Goal: Task Accomplishment & Management: Use online tool/utility

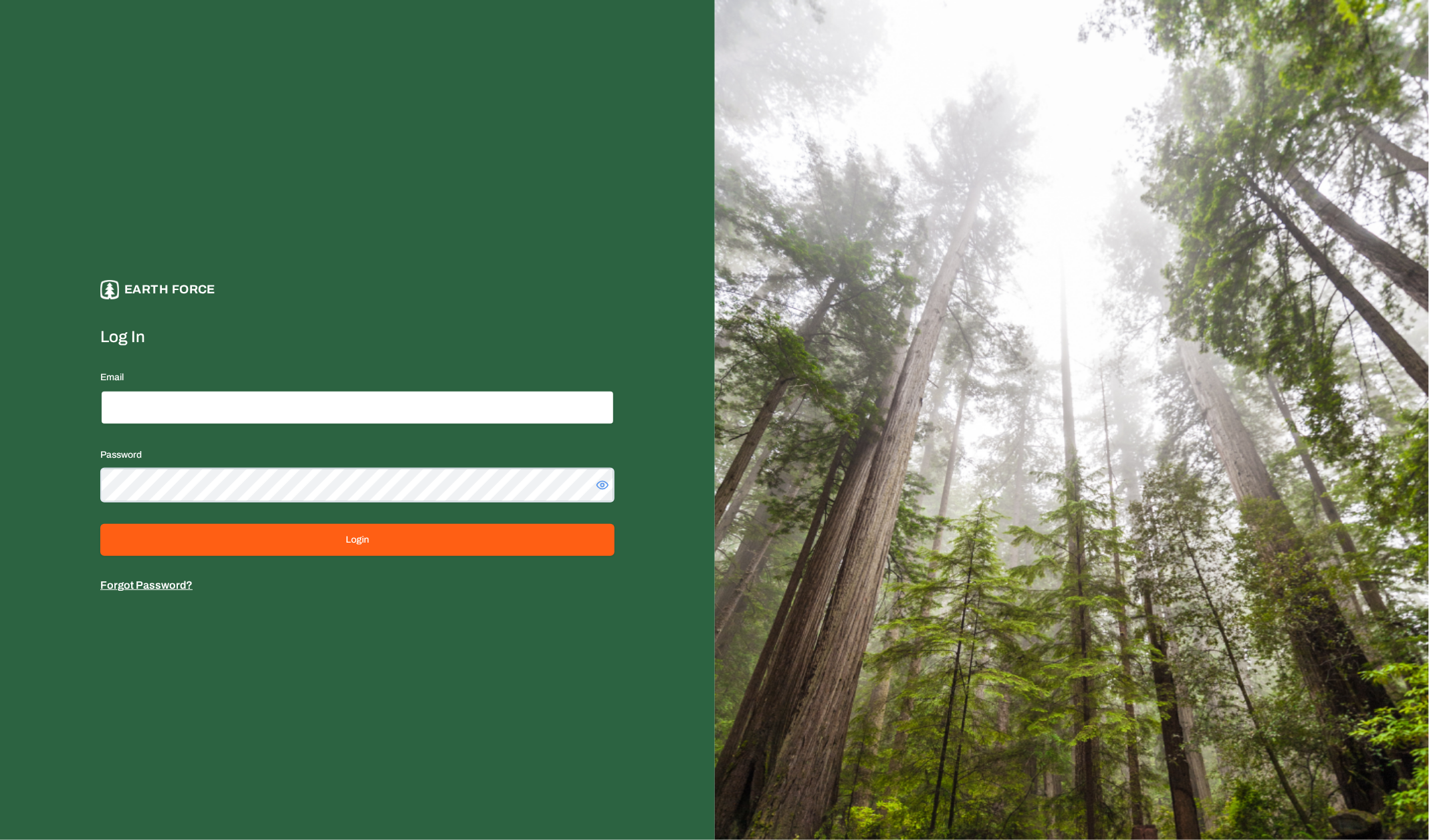
click at [321, 409] on input "Email" at bounding box center [357, 408] width 514 height 35
type input "**********"
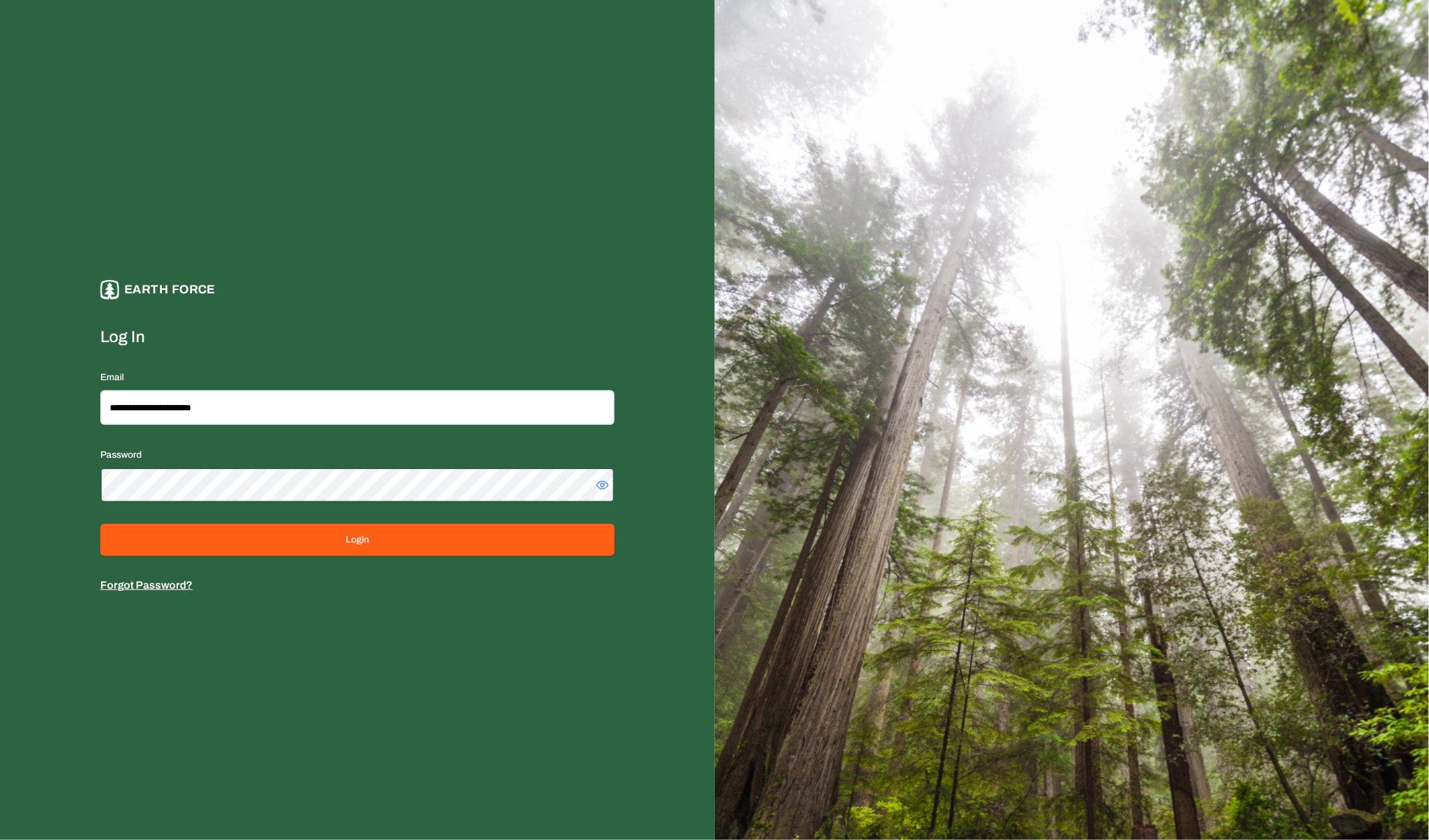
click at [100, 524] on button "Login" at bounding box center [357, 540] width 514 height 32
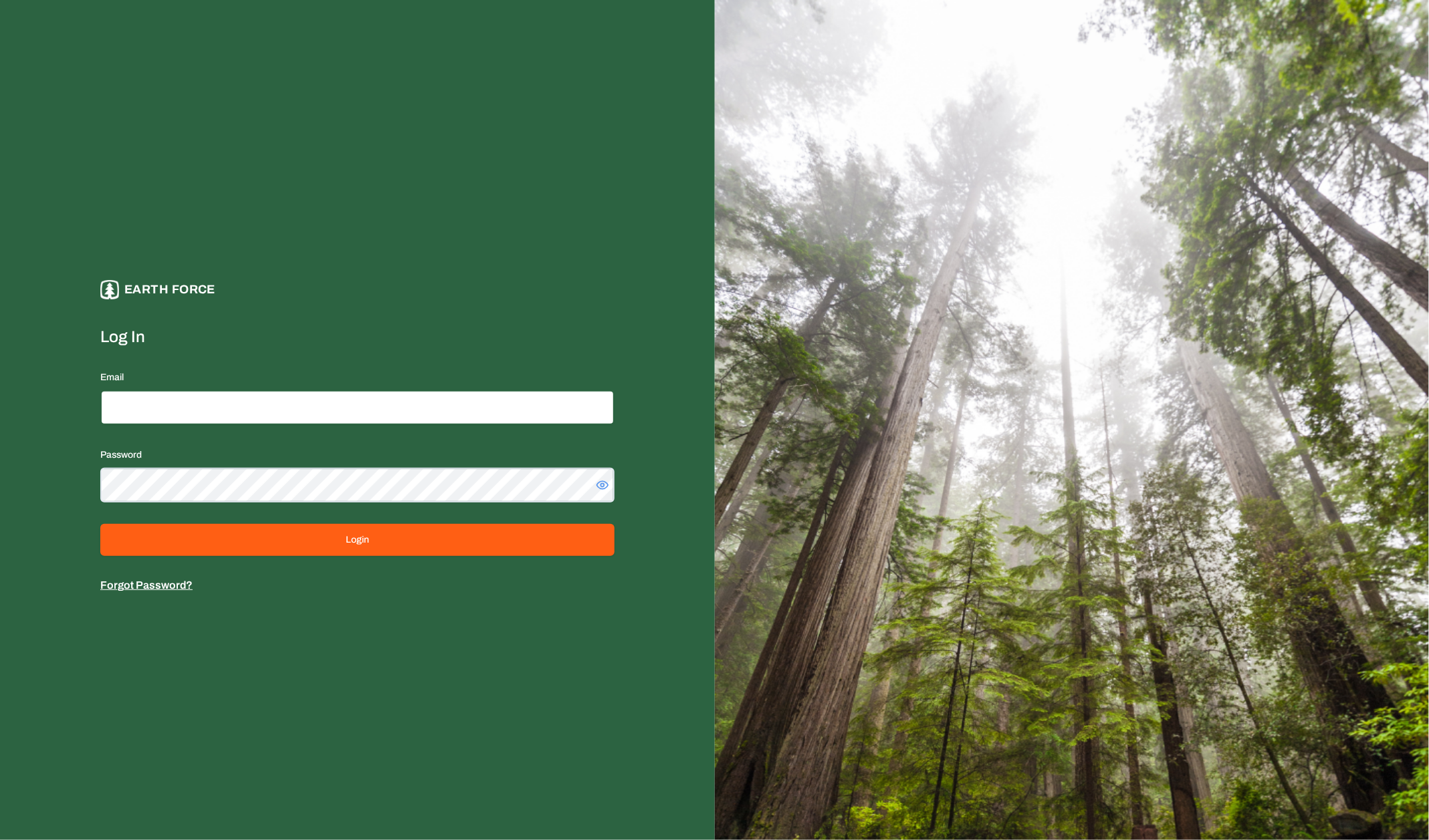
click at [301, 402] on input "Email" at bounding box center [357, 408] width 514 height 35
type input "**********"
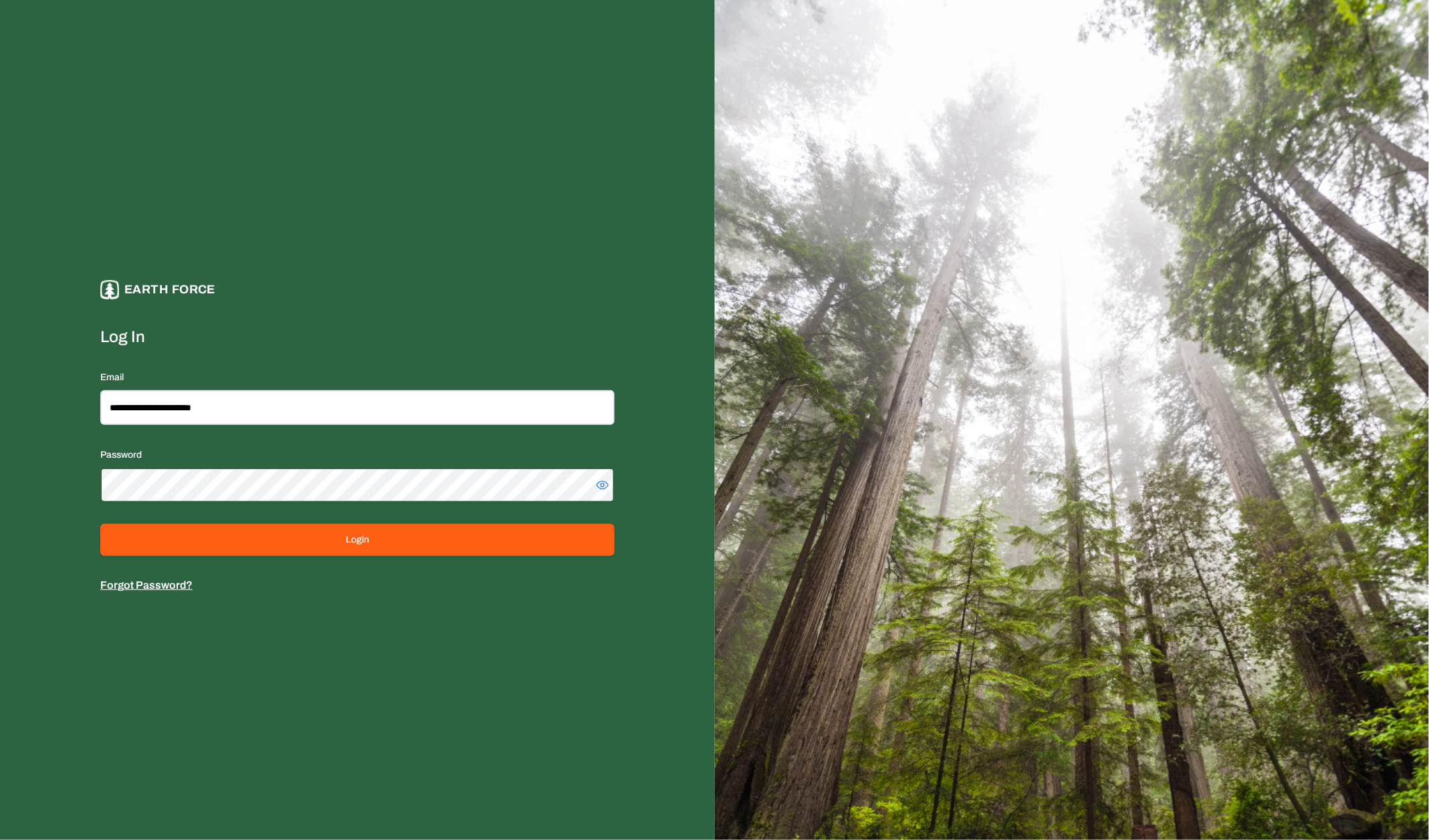
click at [100, 524] on button "Login" at bounding box center [357, 540] width 514 height 32
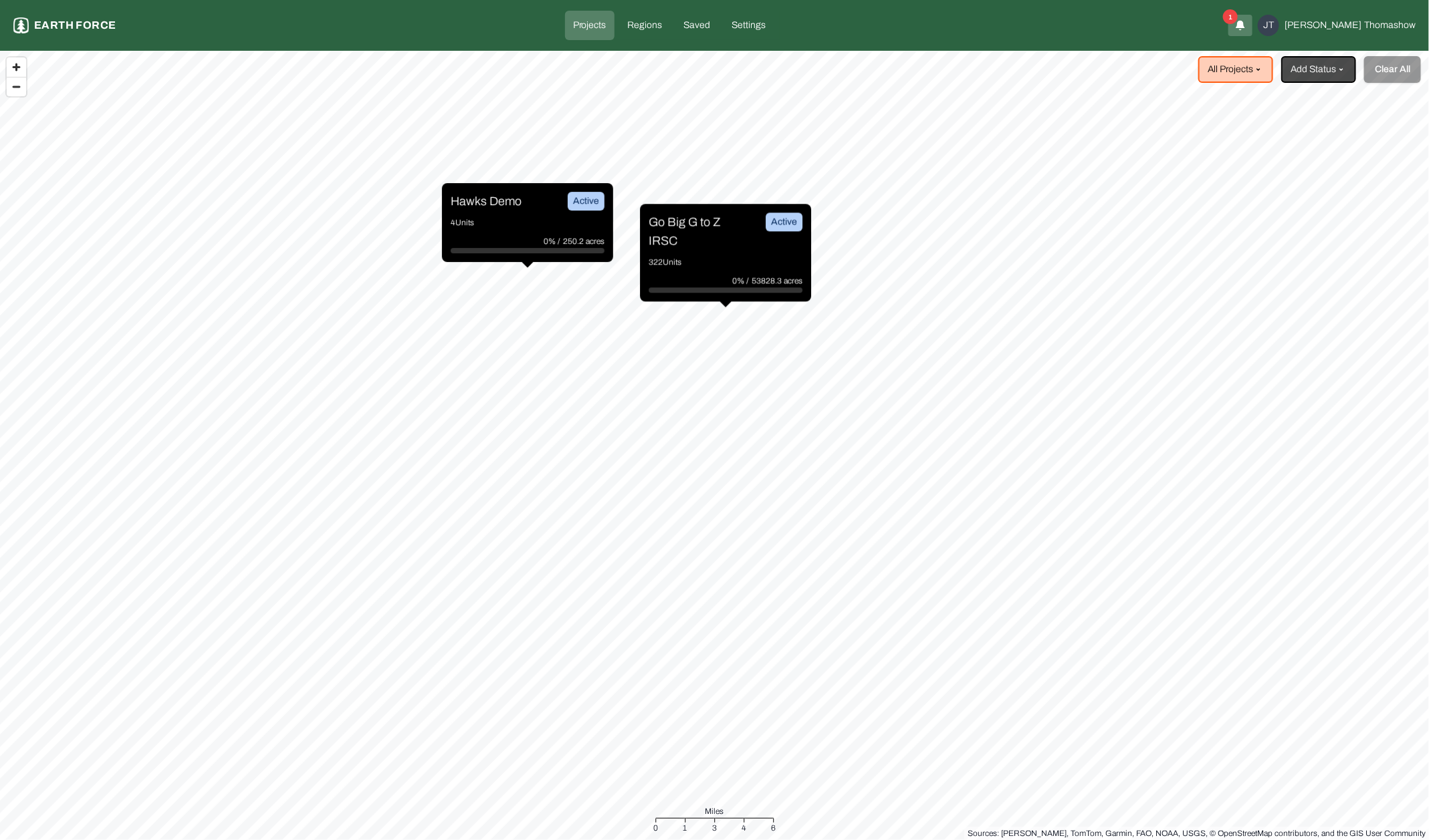
click at [740, 255] on p "322 Units" at bounding box center [725, 261] width 154 height 14
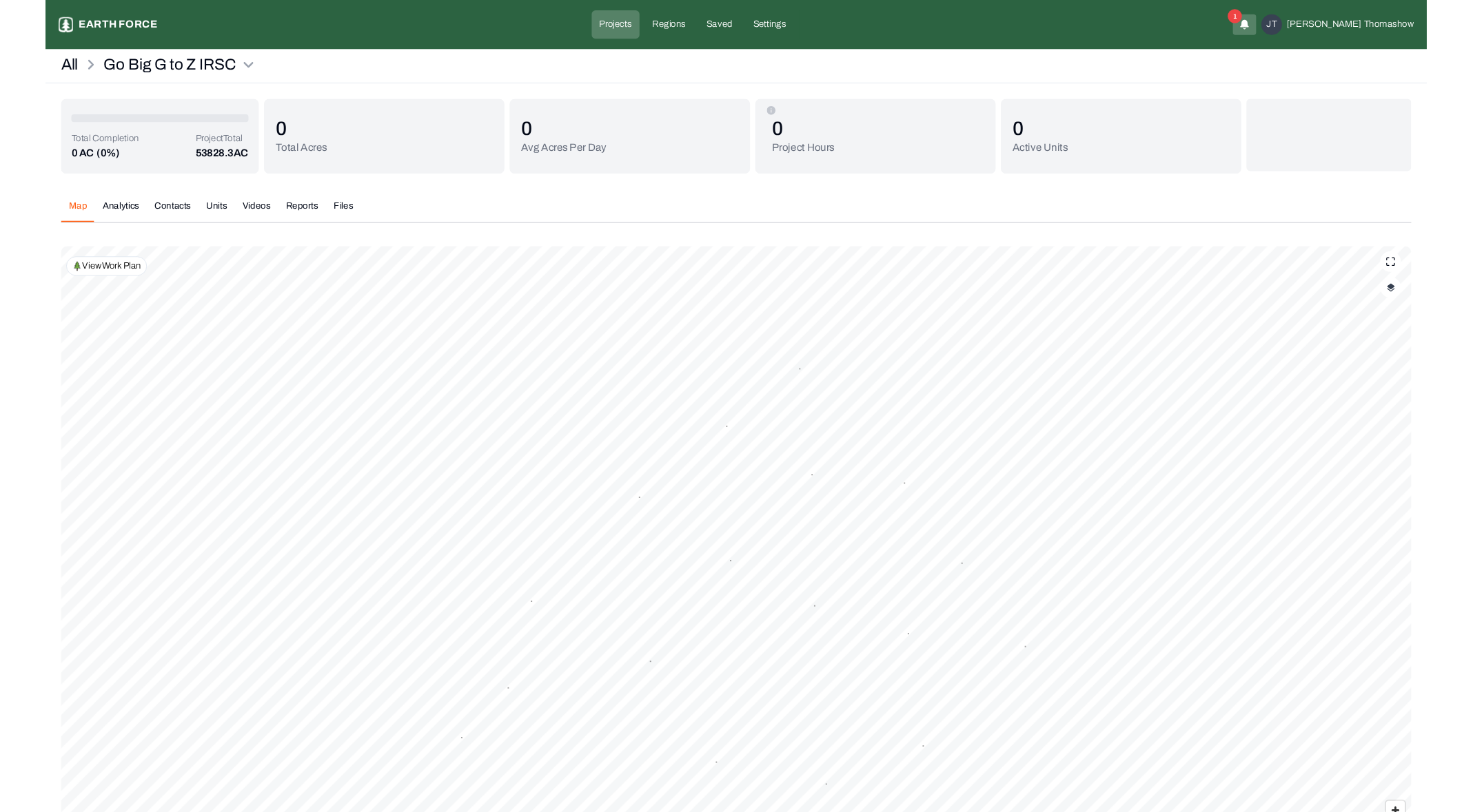
scroll to position [120, 0]
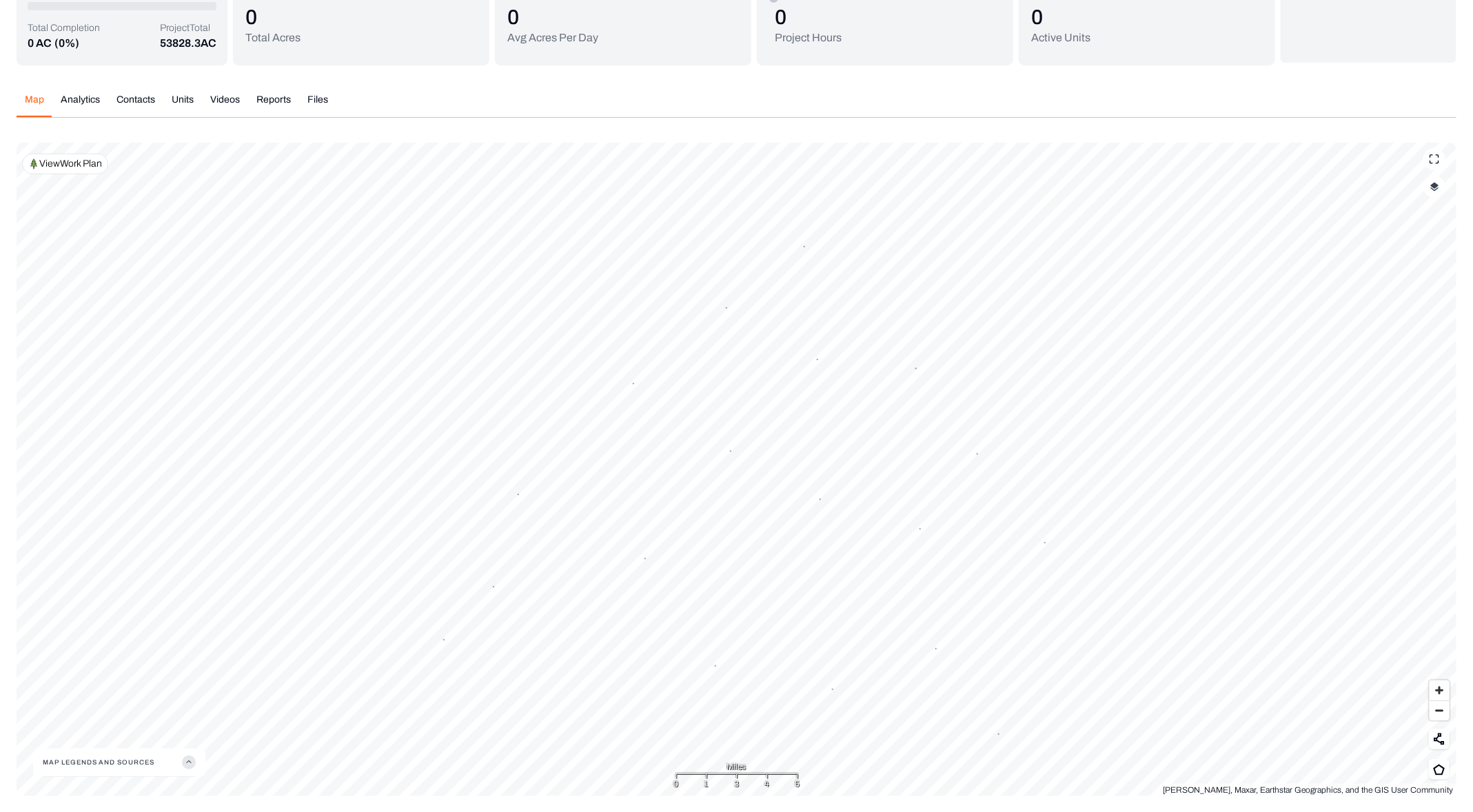
click at [71, 161] on p "View Work Plan" at bounding box center [71, 163] width 62 height 14
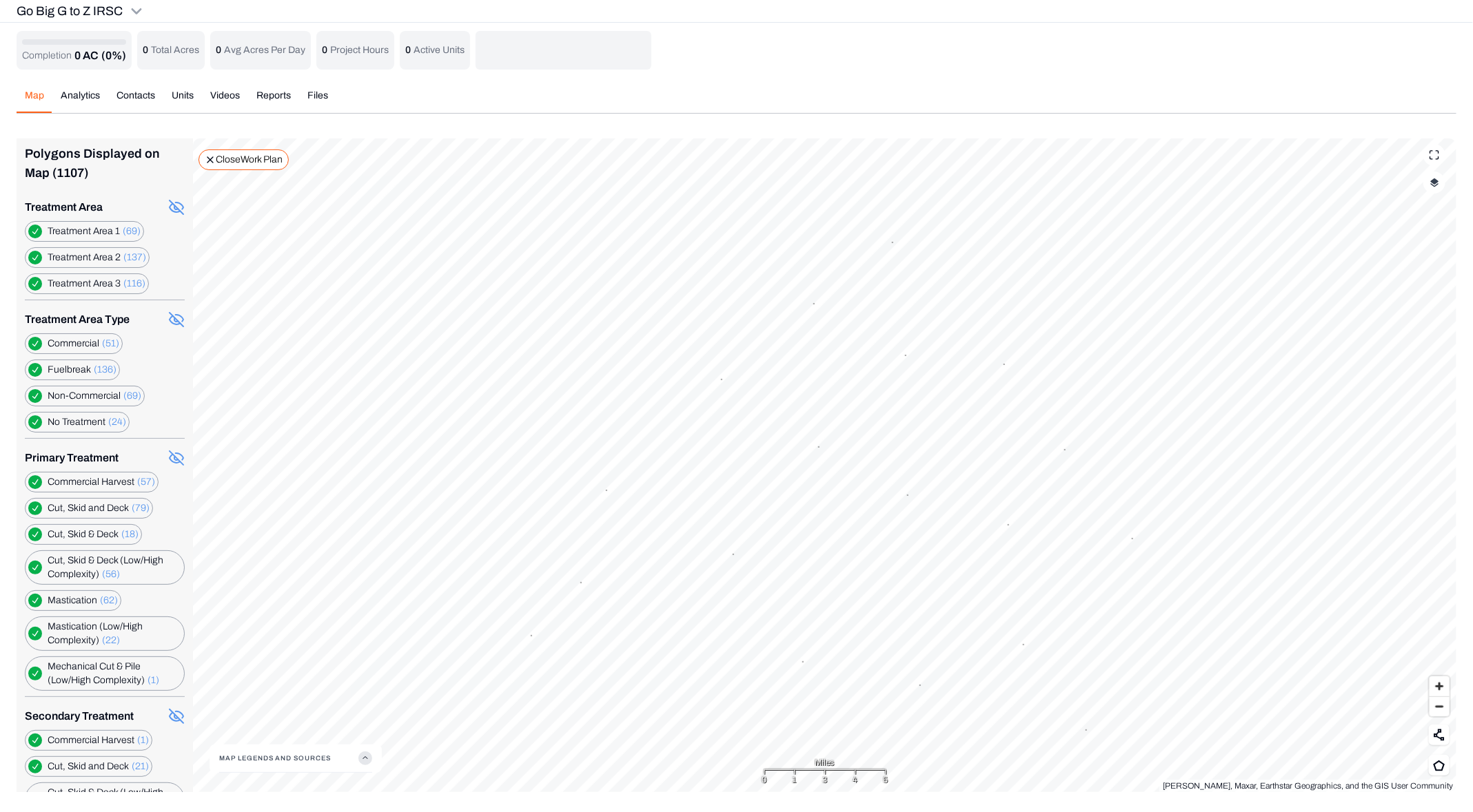
scroll to position [0, 0]
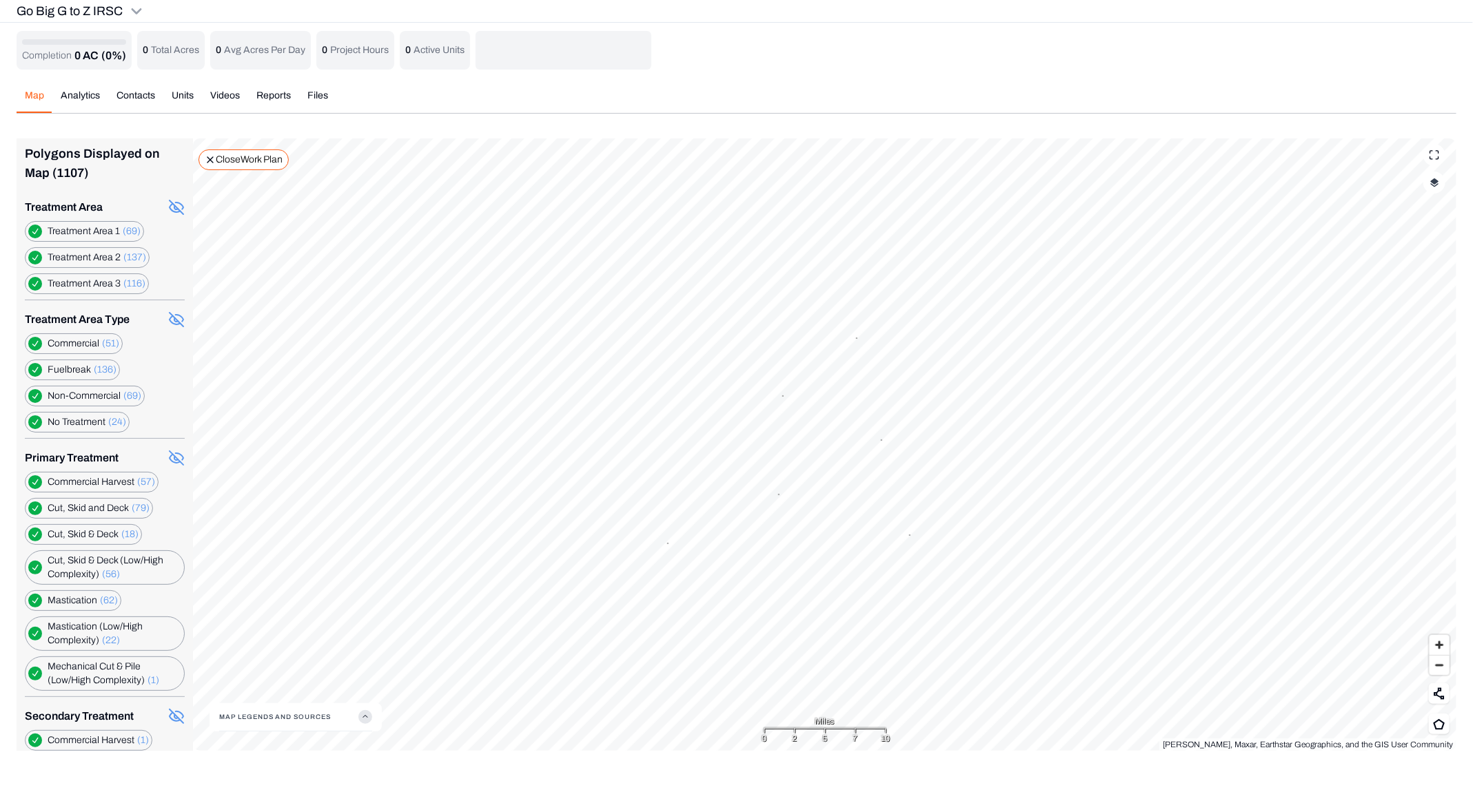
click at [180, 93] on div "Completion 0 AC (0%) 0 Total Acres 0 Avg Acres Per Day 0 Project Hours 0 Active…" at bounding box center [736, 391] width 1439 height 720
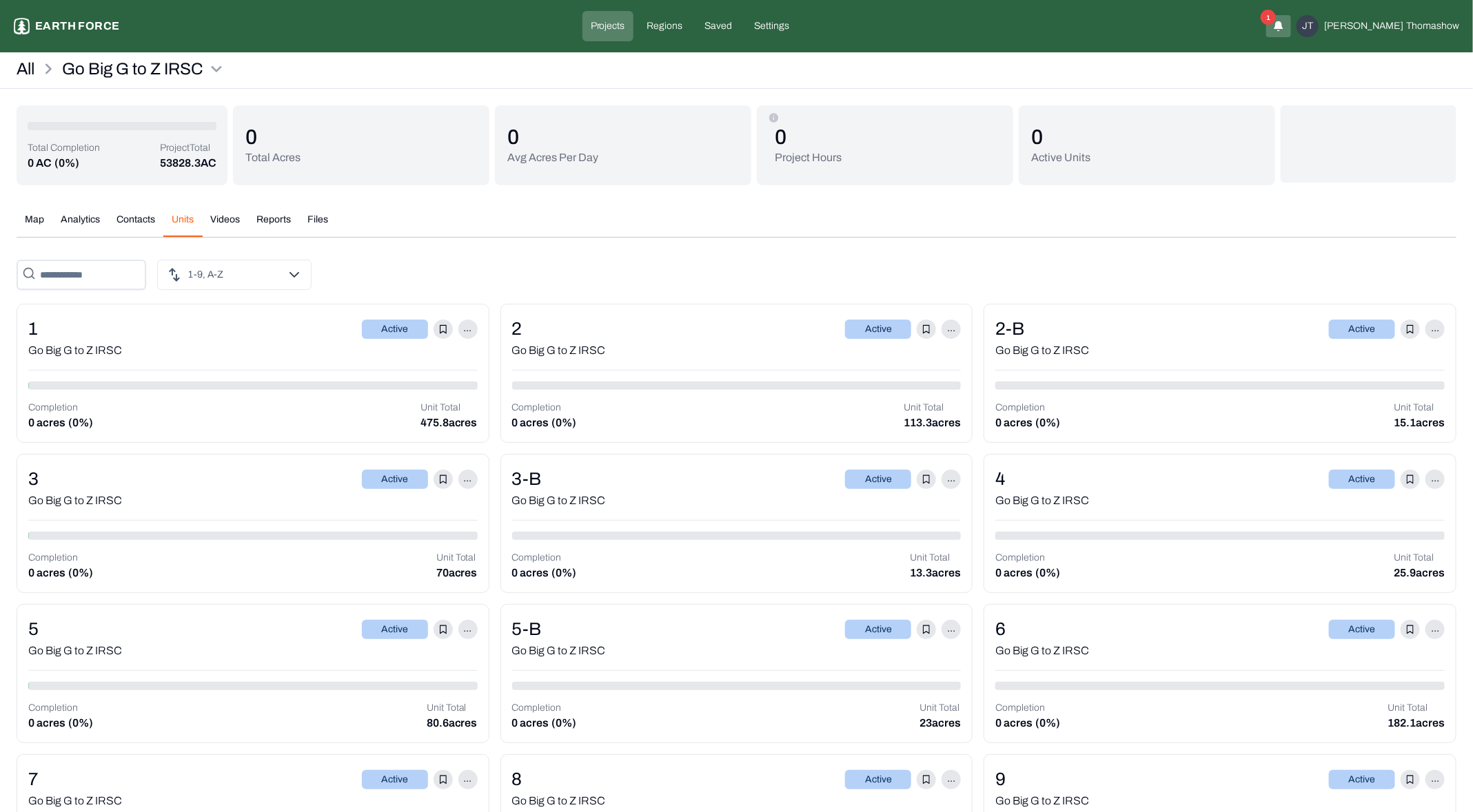
click at [154, 219] on button "Contacts" at bounding box center [136, 224] width 55 height 24
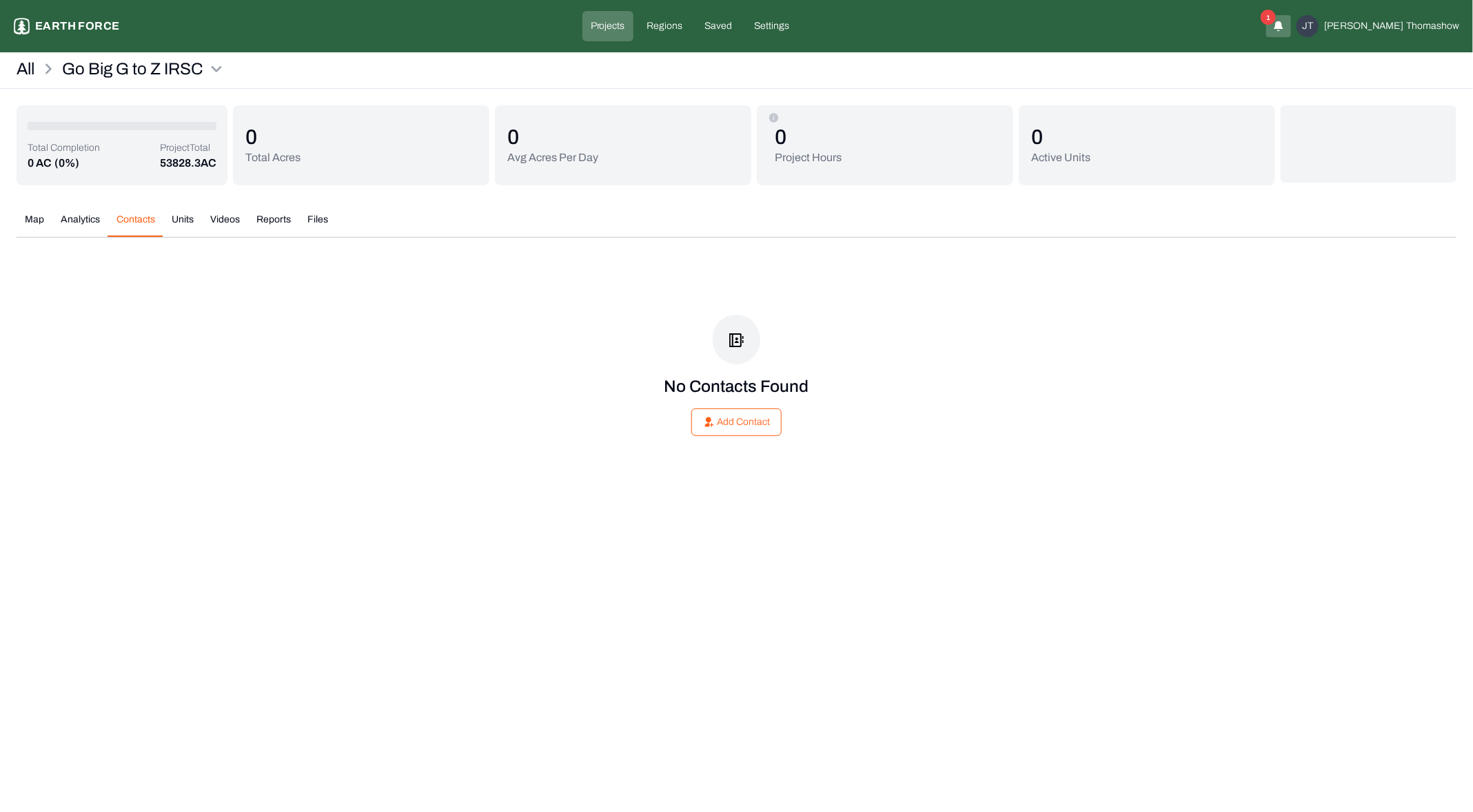
click at [68, 221] on button "Analytics" at bounding box center [81, 224] width 56 height 24
click at [180, 219] on button "Units" at bounding box center [182, 224] width 39 height 24
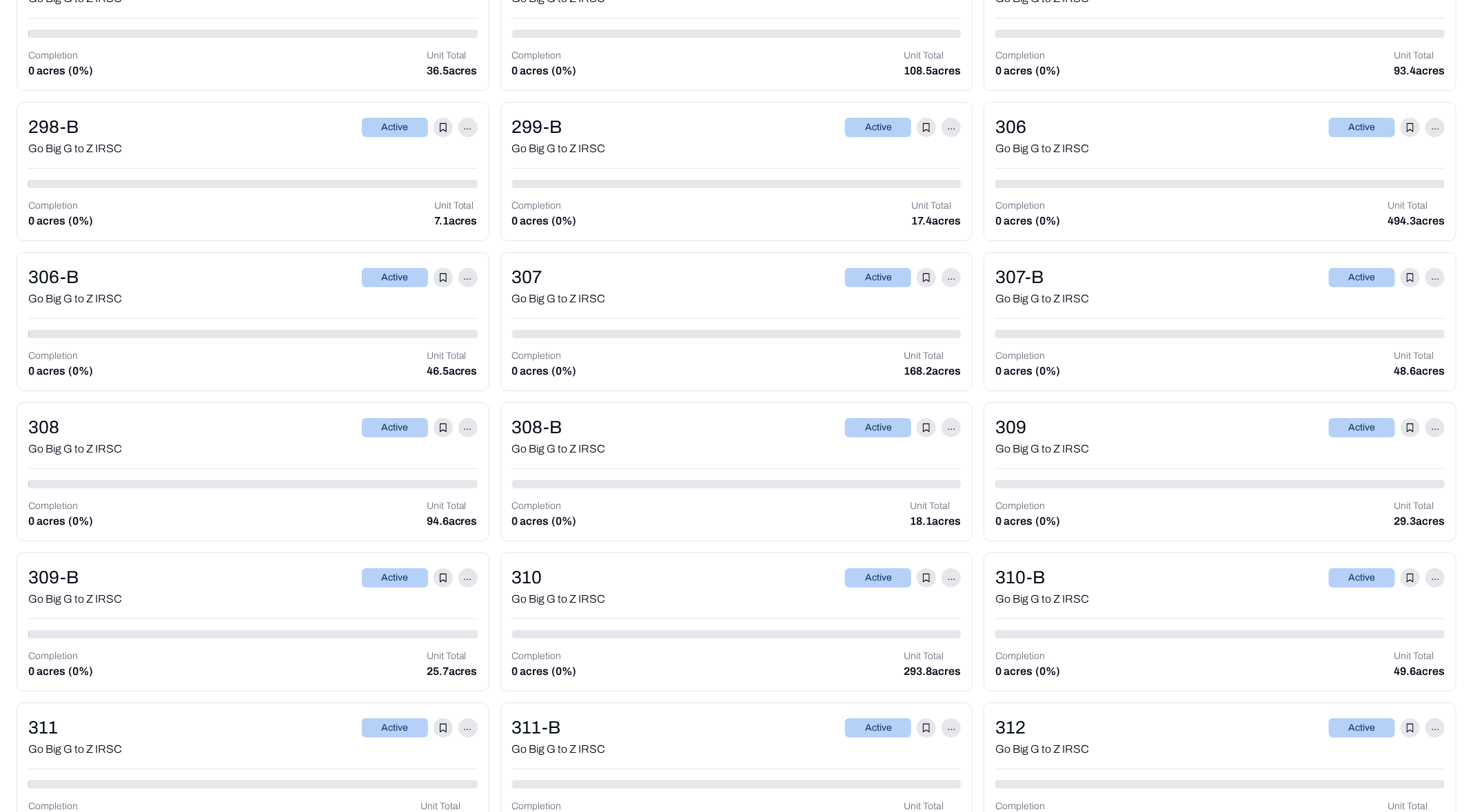
scroll to position [9806, 0]
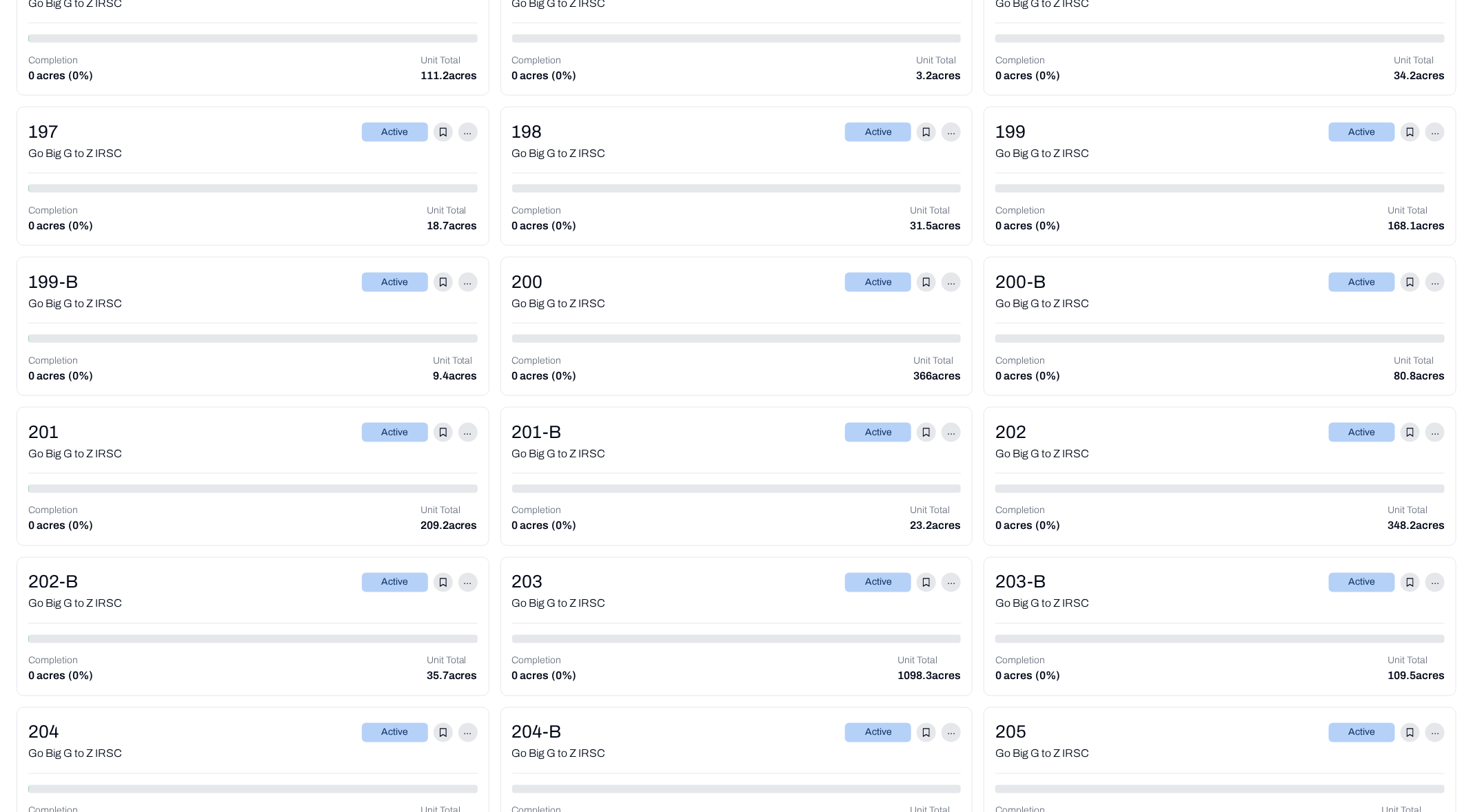
click at [288, 419] on div "201 Active ..." at bounding box center [252, 432] width 449 height 27
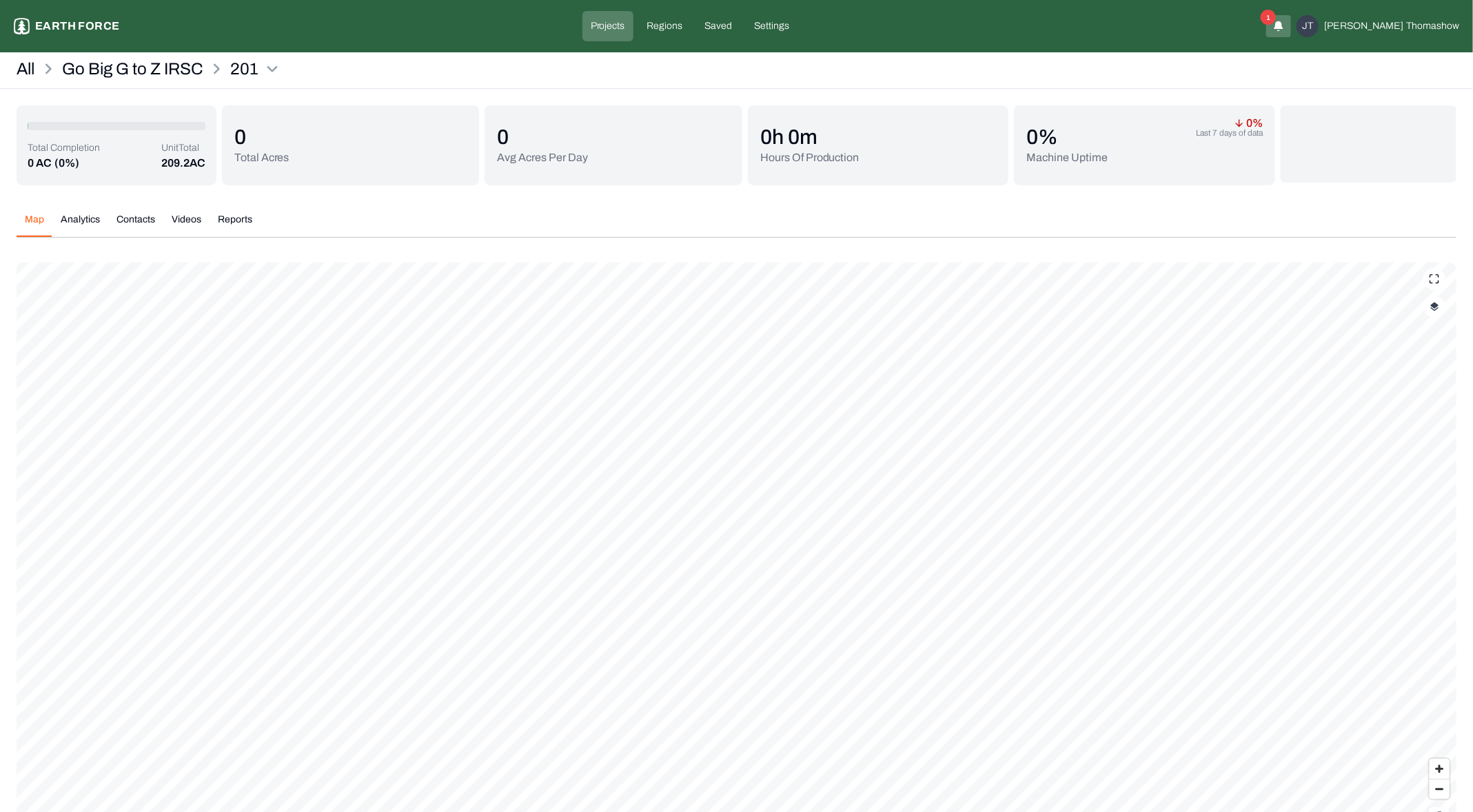
click at [1025, 45] on div "201 Earth force Projects Regions Saved Settings 1 JT Jeffrey Thomashow" at bounding box center [736, 26] width 1473 height 53
click at [1430, 312] on button "button" at bounding box center [1434, 306] width 22 height 22
click at [1426, 425] on button "Complete Work Summary" at bounding box center [1421, 420] width 25 height 14
click at [124, 68] on p "Go Big G to Z IRSC" at bounding box center [131, 68] width 140 height 22
click at [83, 219] on button "Analytics" at bounding box center [81, 224] width 56 height 24
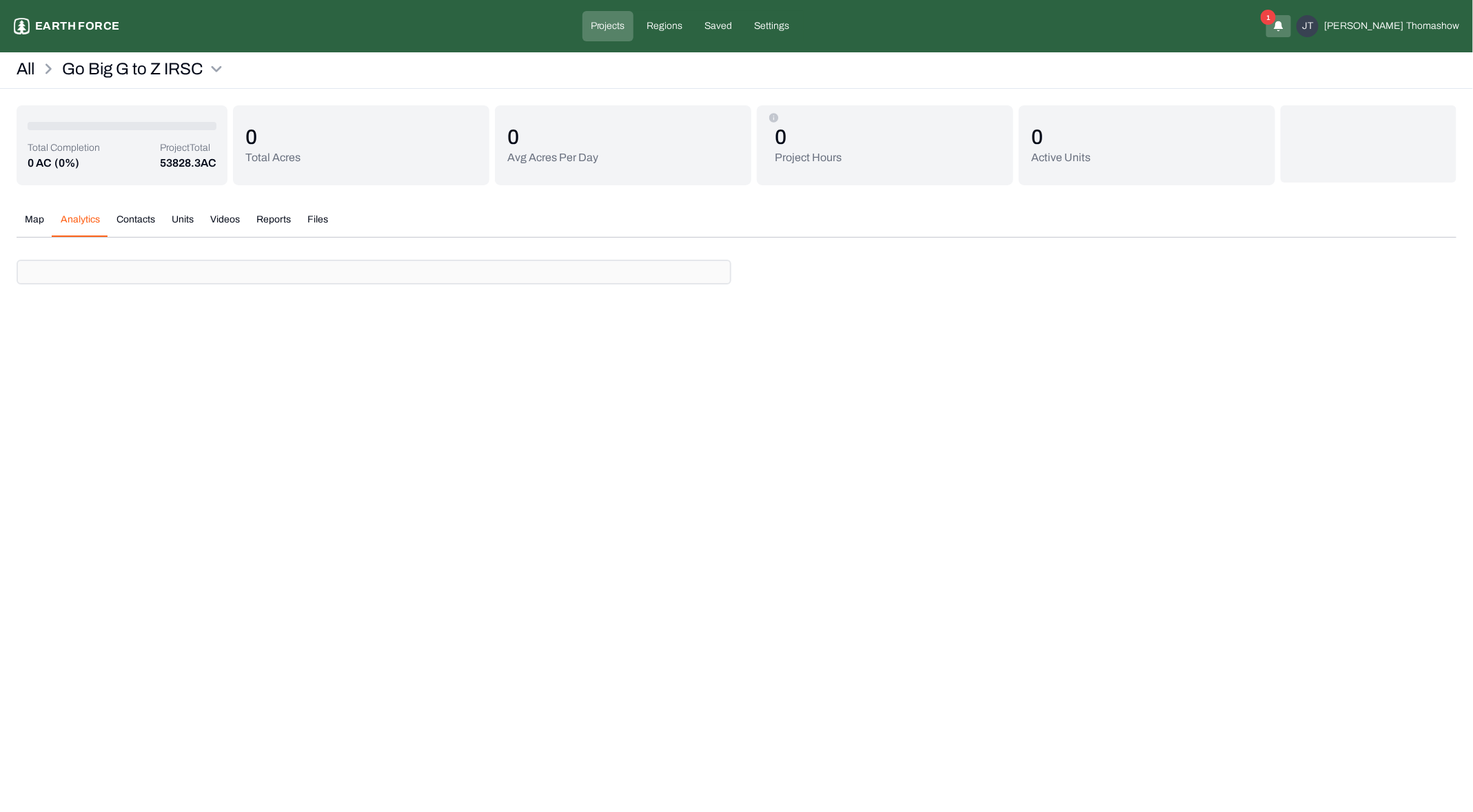
click at [120, 217] on button "Contacts" at bounding box center [136, 224] width 55 height 24
click at [322, 227] on button "Files" at bounding box center [317, 224] width 37 height 24
click at [280, 225] on button "Reports" at bounding box center [274, 224] width 51 height 24
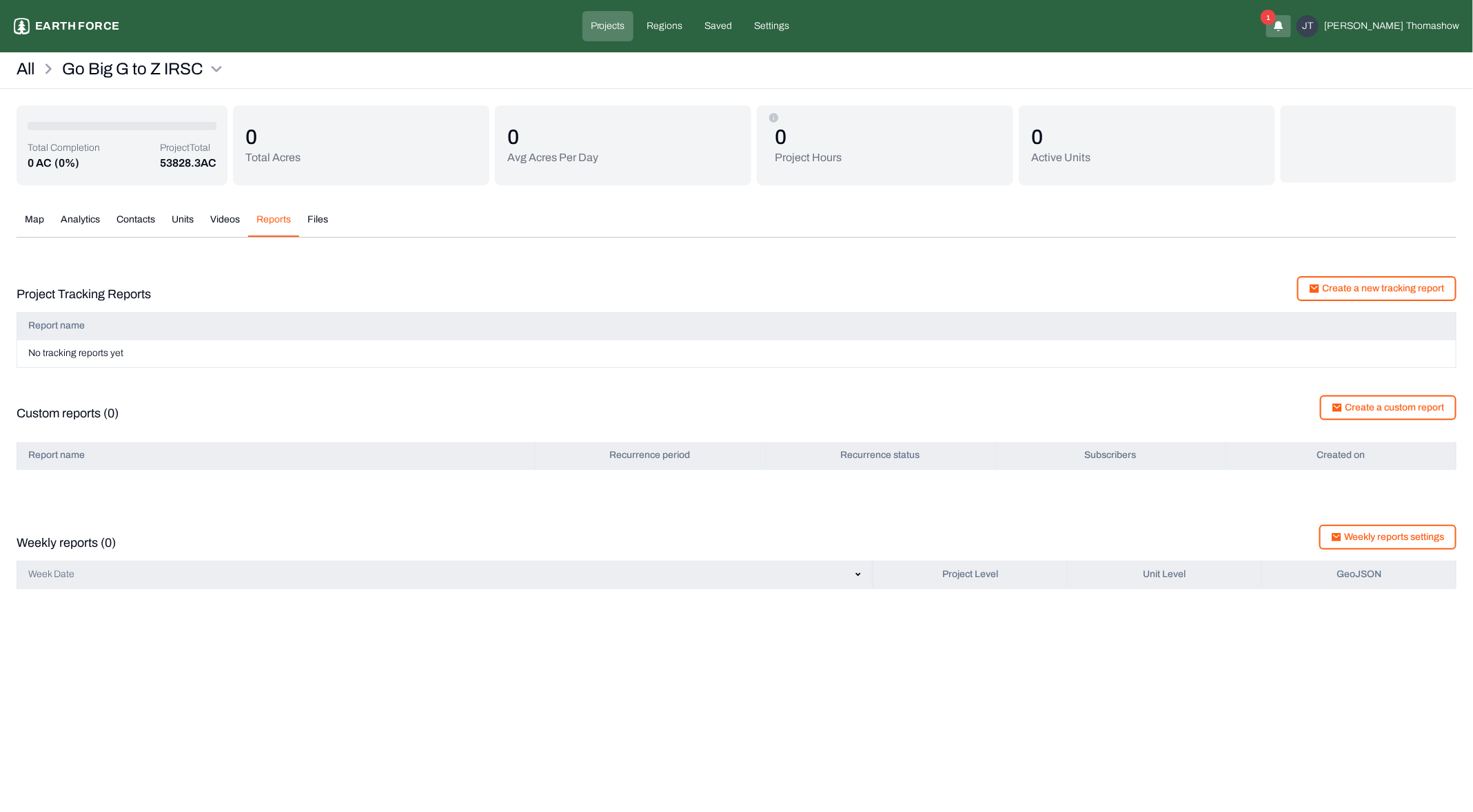
click at [223, 216] on button "Videos" at bounding box center [225, 224] width 46 height 24
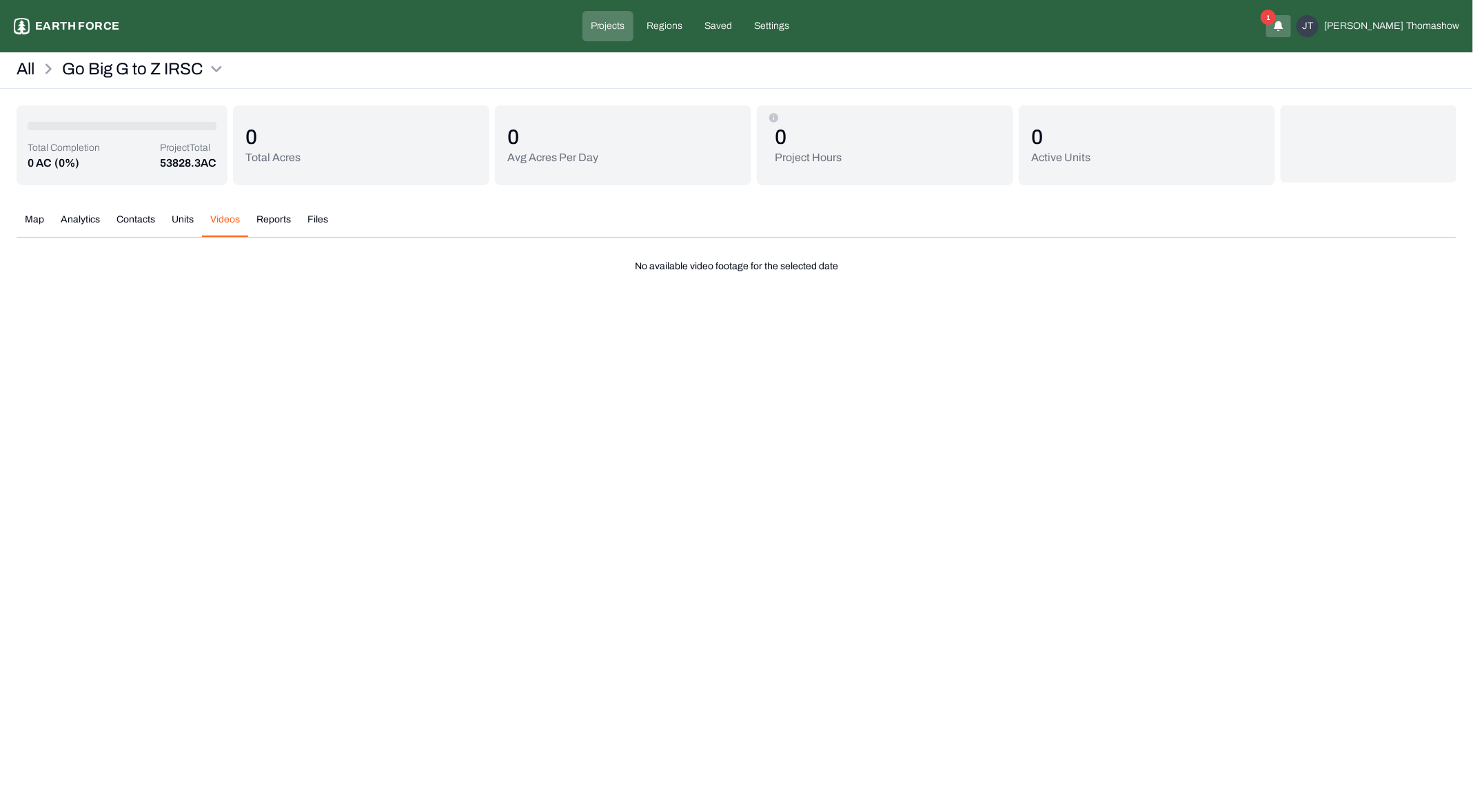
click at [76, 31] on p "Earth force" at bounding box center [77, 26] width 84 height 16
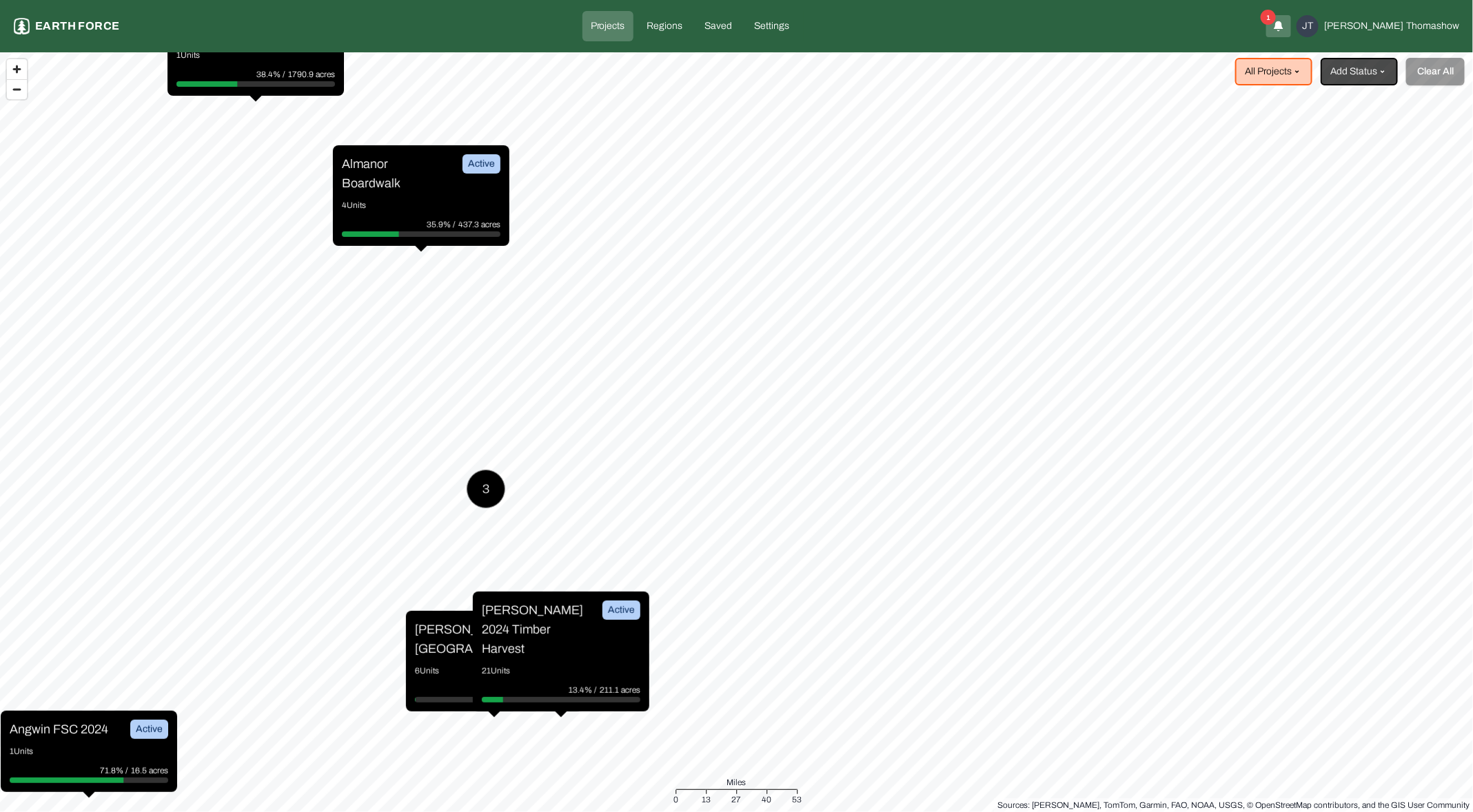
drag, startPoint x: 457, startPoint y: 207, endPoint x: 547, endPoint y: 273, distance: 111.6
click at [457, 206] on p "4 Units" at bounding box center [421, 205] width 159 height 14
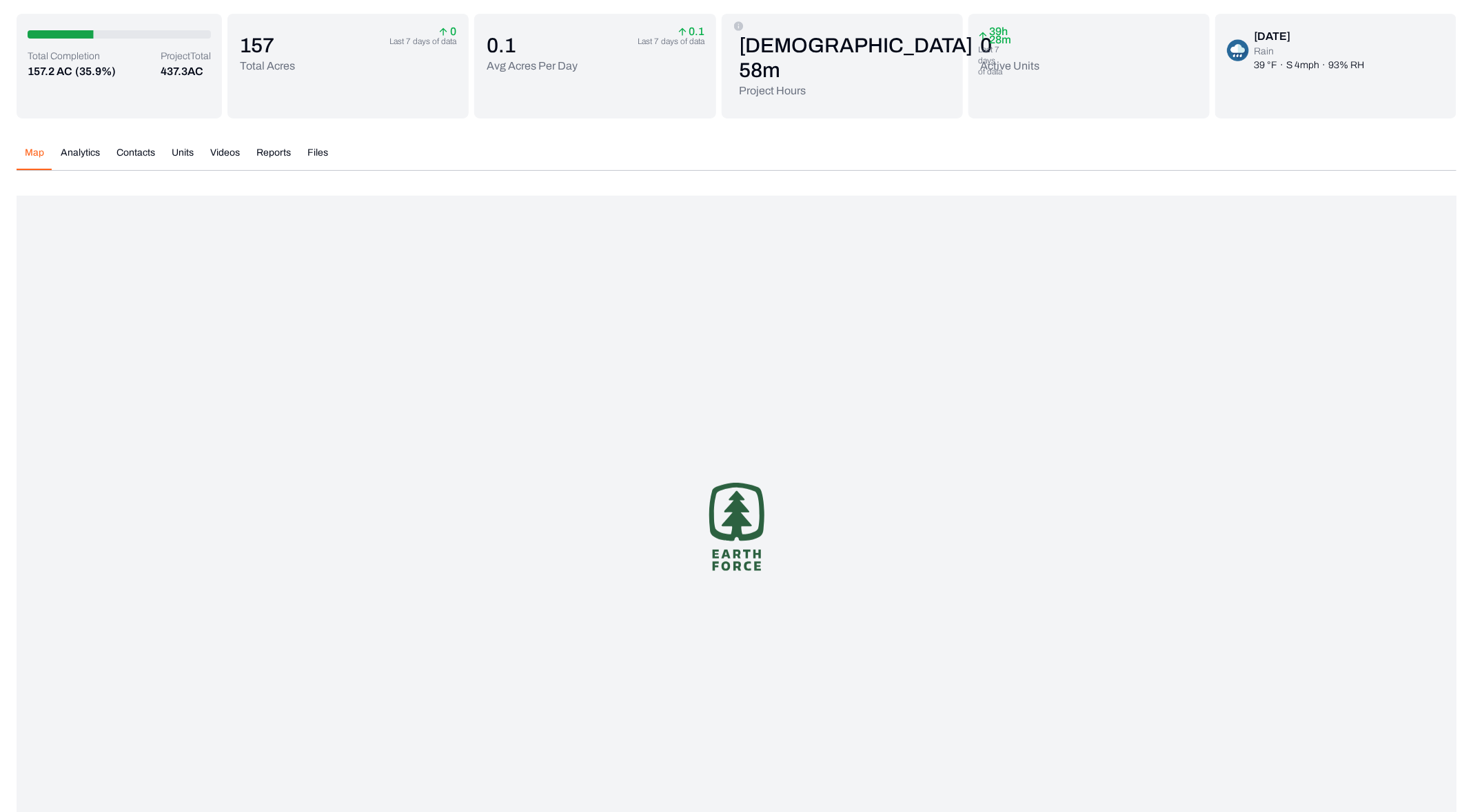
scroll to position [139, 0]
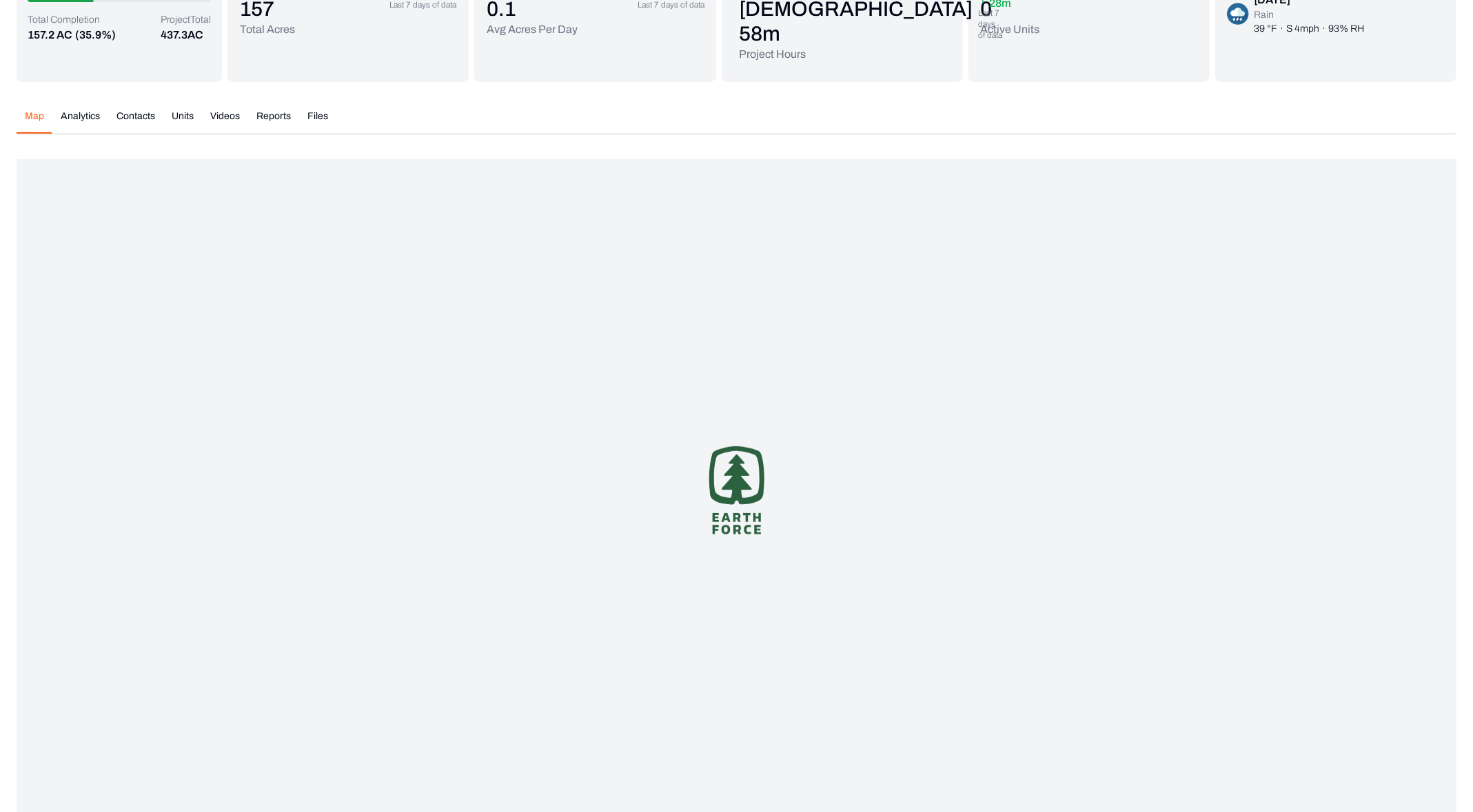
click at [229, 83] on div "Total Completion 157.2 AC (35.9%) Project Total 437.3 AC 157 Total Acres 0 Last…" at bounding box center [736, 399] width 1439 height 844
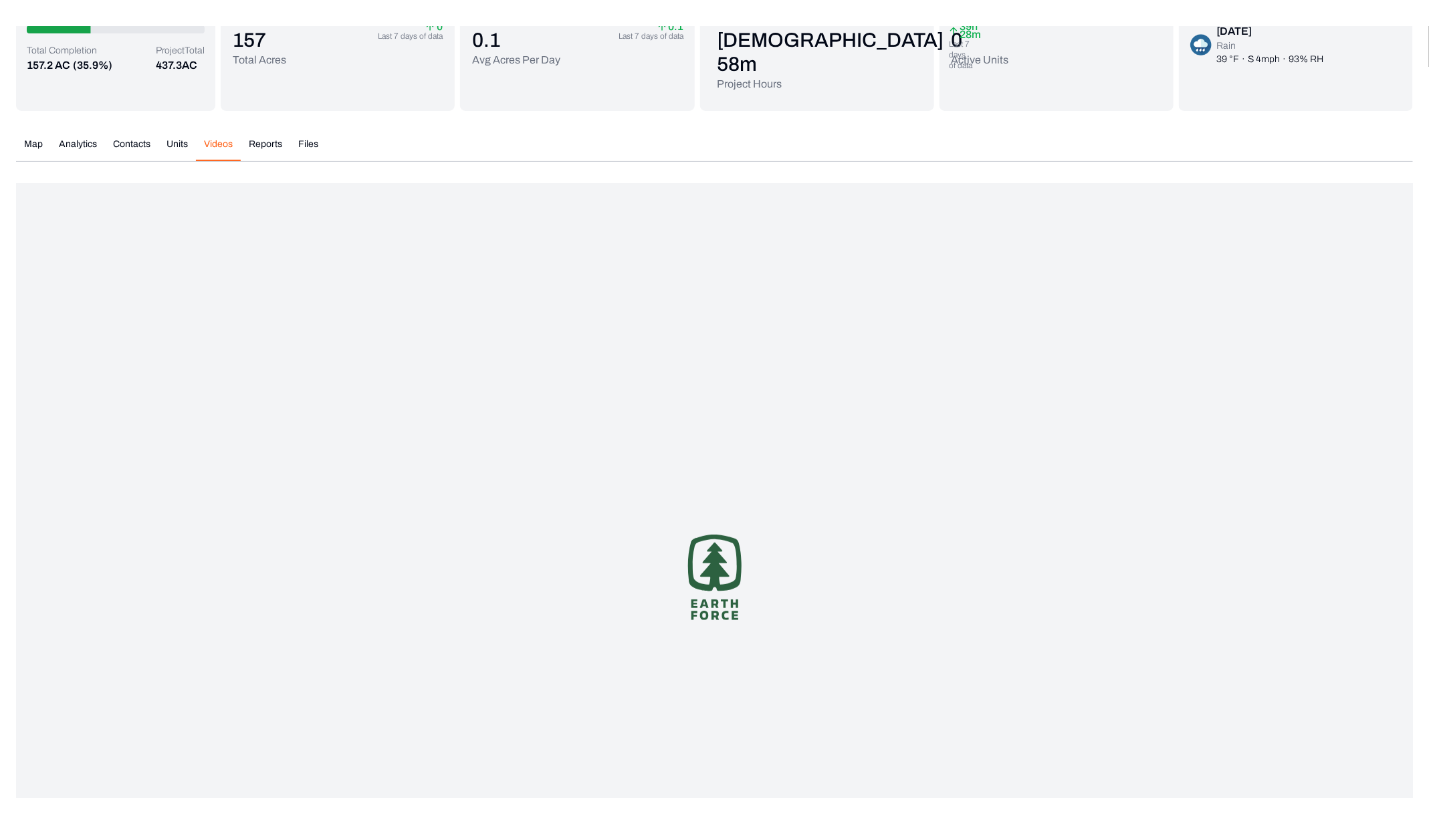
scroll to position [106, 0]
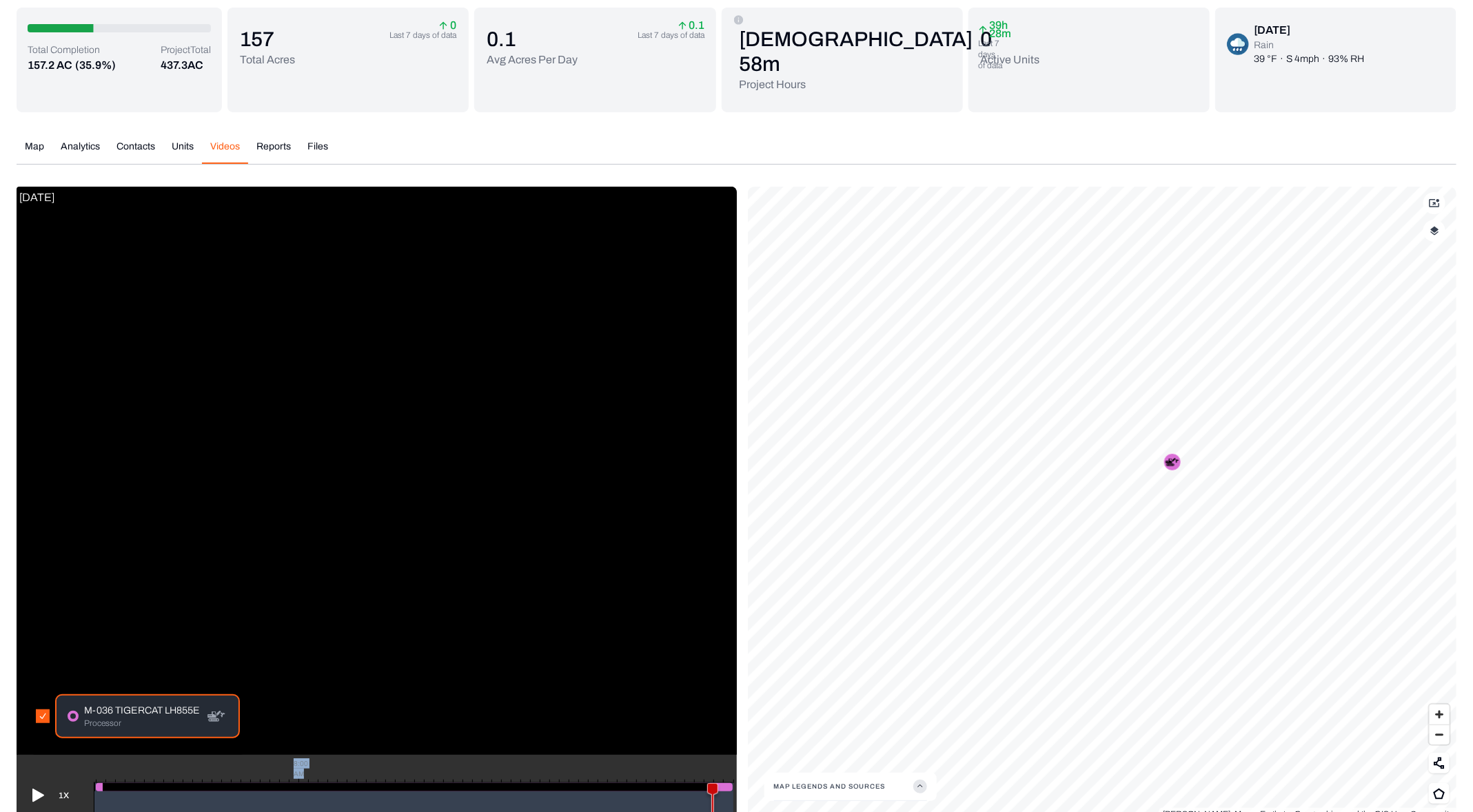
drag, startPoint x: 104, startPoint y: 759, endPoint x: 210, endPoint y: 751, distance: 106.3
click at [210, 755] on div "1X 8:00 AM" at bounding box center [376, 787] width 720 height 66
click at [33, 784] on icon at bounding box center [36, 795] width 22 height 22
click at [139, 783] on div at bounding box center [406, 787] width 607 height 8
click at [140, 783] on div at bounding box center [406, 787] width 607 height 8
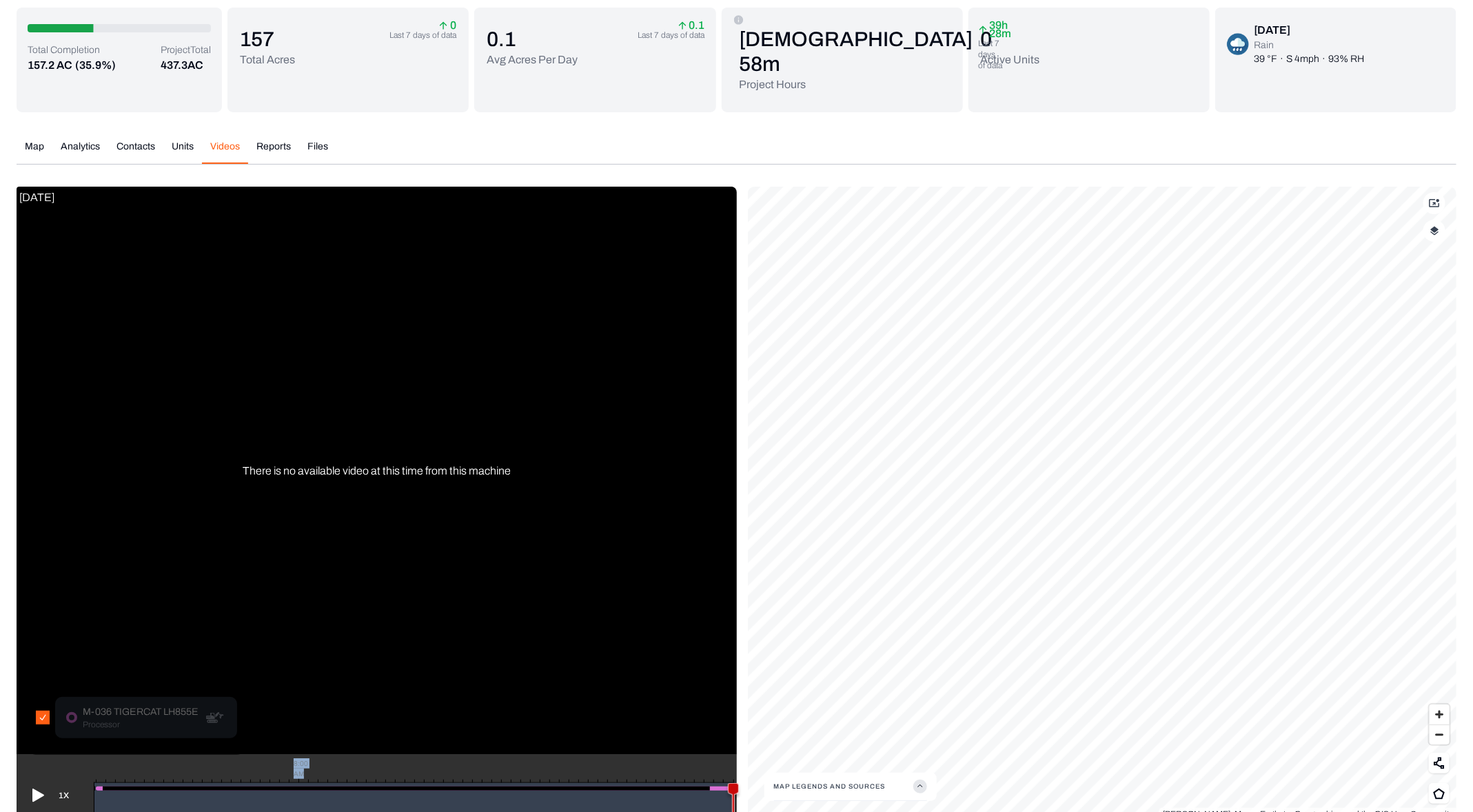
click at [48, 140] on button "Map" at bounding box center [35, 151] width 36 height 24
